Goal: Check status

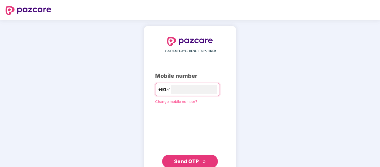
type input "**********"
click at [190, 163] on span "Send OTP" at bounding box center [186, 161] width 25 height 6
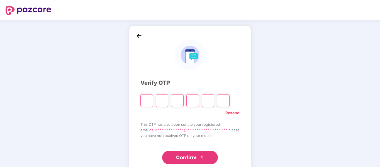
type input "*"
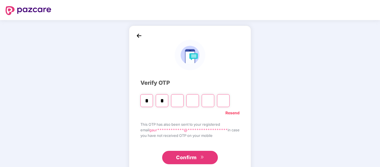
type input "*"
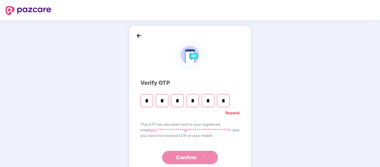
type input "*"
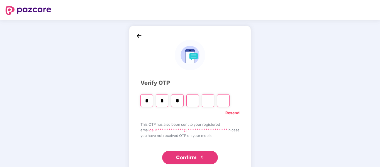
type input "*"
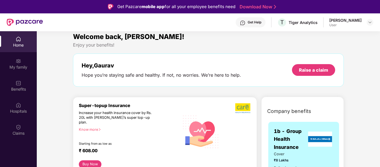
scroll to position [4, 0]
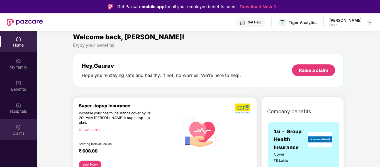
click at [24, 132] on div "Claims" at bounding box center [18, 133] width 37 height 6
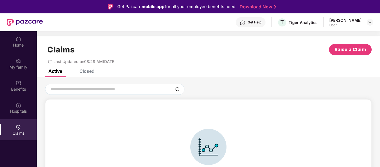
click at [92, 71] on div "Closed" at bounding box center [86, 71] width 15 height 6
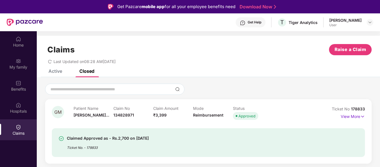
click at [136, 117] on div "Claim No 134828971" at bounding box center [133, 113] width 40 height 15
click at [349, 116] on p "View More" at bounding box center [353, 116] width 24 height 8
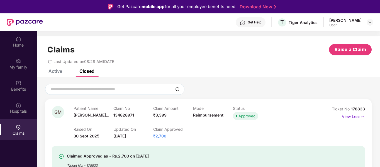
click at [155, 131] on p "Claim Approved" at bounding box center [173, 129] width 40 height 5
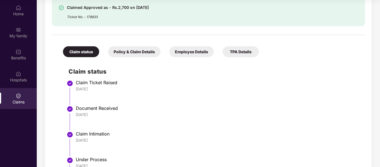
scroll to position [221, 0]
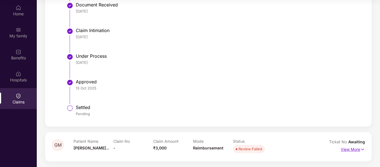
click at [356, 151] on p "View More" at bounding box center [353, 149] width 24 height 8
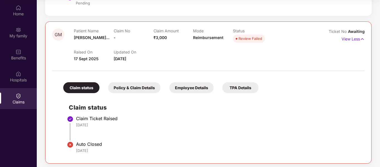
scroll to position [334, 0]
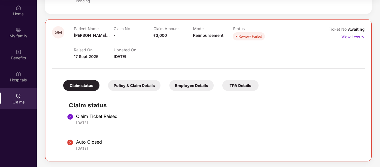
click at [128, 84] on div "Policy & Claim Details" at bounding box center [134, 85] width 52 height 11
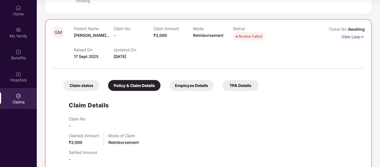
click at [183, 86] on div "Employee Details" at bounding box center [191, 85] width 44 height 11
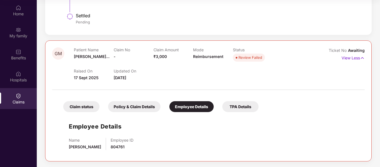
click at [236, 106] on div "TPA Details" at bounding box center [240, 106] width 36 height 11
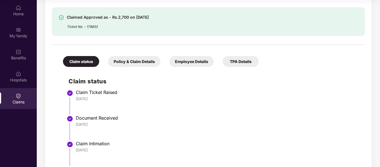
scroll to position [110, 0]
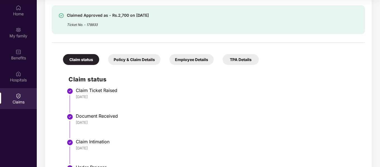
click at [127, 59] on div "Policy & Claim Details" at bounding box center [134, 59] width 52 height 11
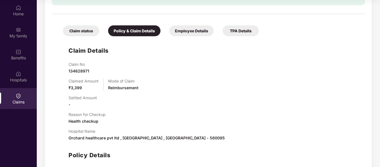
scroll to position [138, 0]
click at [179, 33] on div "Employee Details" at bounding box center [191, 31] width 44 height 11
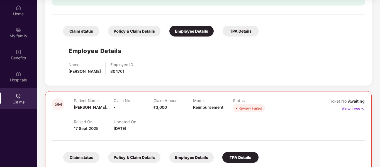
click at [235, 28] on div "TPA Details" at bounding box center [241, 31] width 36 height 11
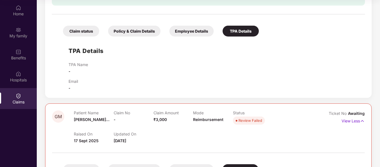
click at [76, 31] on div "Claim status" at bounding box center [81, 31] width 36 height 11
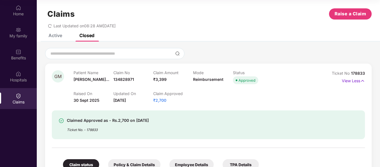
scroll to position [0, 0]
